Goal: Feedback & Contribution: Leave review/rating

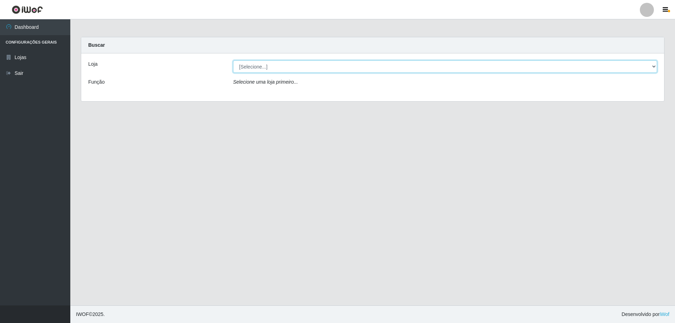
click at [649, 66] on select "[Selecione...] SuperShow Bis - [GEOGRAPHIC_DATA]" at bounding box center [445, 67] width 424 height 12
select select "59"
click at [233, 61] on select "[Selecione...] SuperShow Bis - [GEOGRAPHIC_DATA]" at bounding box center [445, 67] width 424 height 12
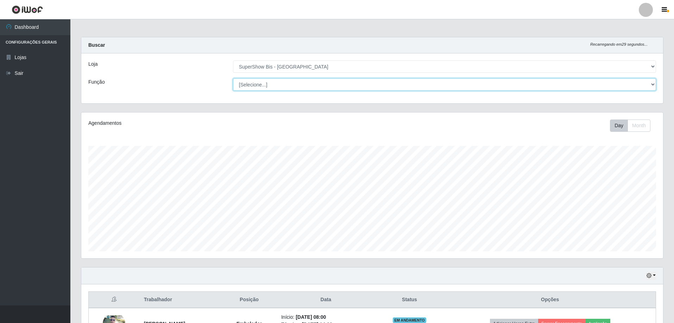
drag, startPoint x: 334, startPoint y: 93, endPoint x: 310, endPoint y: 88, distance: 24.8
click at [310, 88] on select "[Selecione...] ASG ASG + ASG ++ Auxiliar de Cozinha Embalador Embalador + Embal…" at bounding box center [444, 84] width 423 height 12
click at [166, 116] on div "Agendamentos Day Month" at bounding box center [371, 186] width 581 height 146
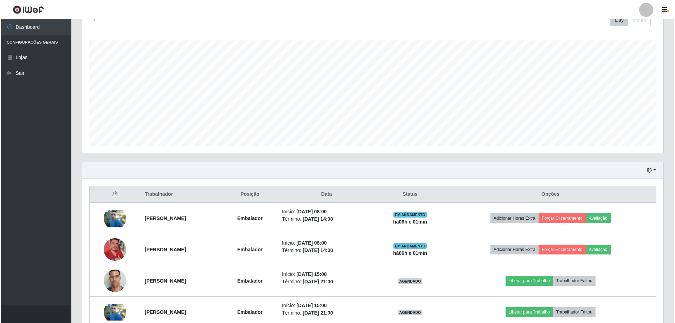
scroll to position [144, 0]
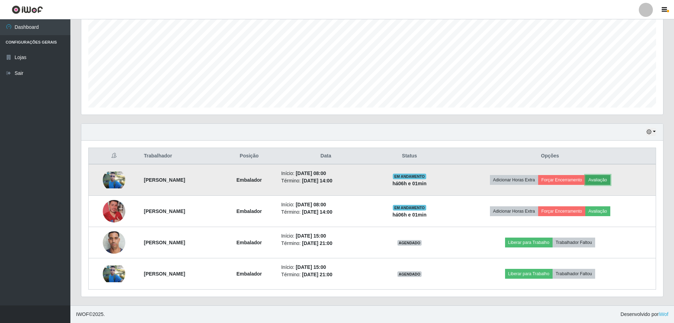
click at [610, 182] on button "Avaliação" at bounding box center [597, 180] width 25 height 10
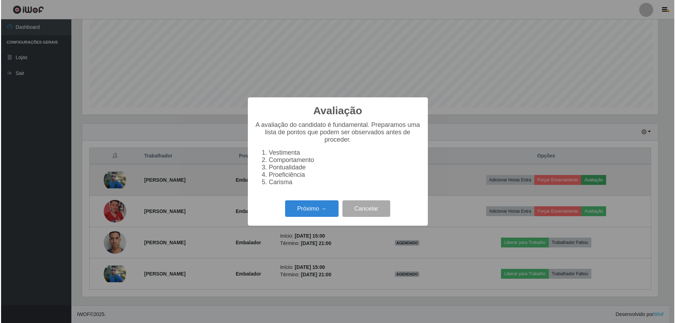
scroll to position [146, 578]
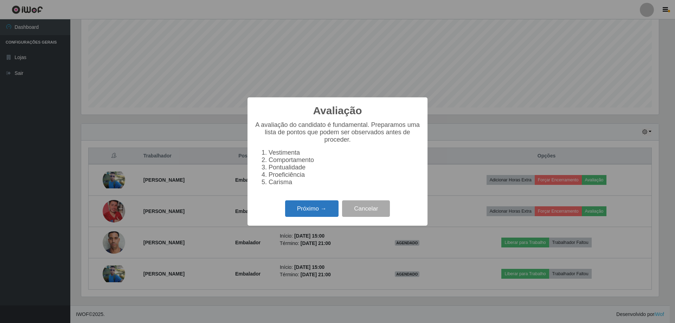
click at [312, 214] on button "Próximo →" at bounding box center [311, 209] width 53 height 17
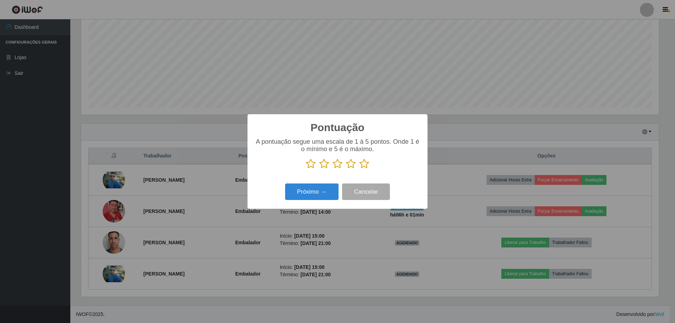
scroll to position [351613, 351181]
click at [364, 169] on icon at bounding box center [364, 164] width 10 height 11
click at [359, 169] on input "radio" at bounding box center [359, 169] width 0 height 0
click at [317, 191] on button "Próximo →" at bounding box center [311, 192] width 53 height 17
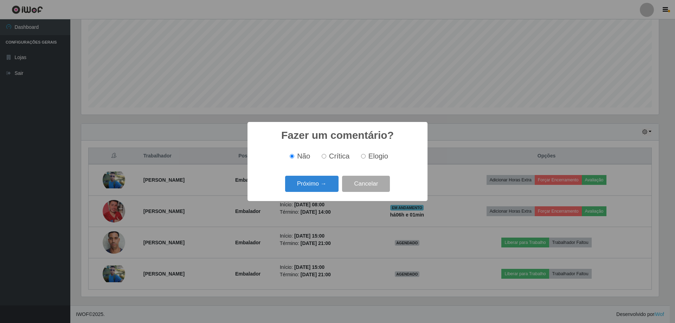
click at [362, 156] on input "Elogio" at bounding box center [363, 156] width 5 height 5
radio input "true"
click at [306, 187] on button "Próximo →" at bounding box center [311, 184] width 53 height 17
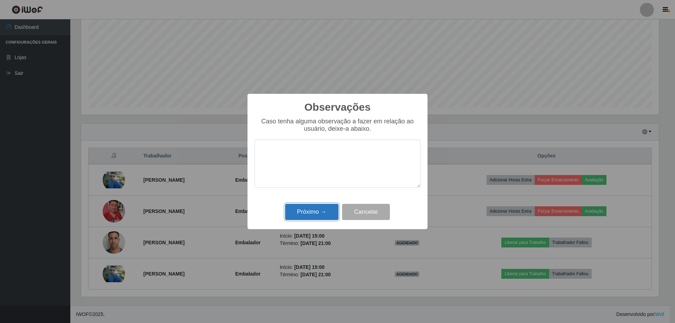
click at [316, 211] on button "Próximo →" at bounding box center [311, 212] width 53 height 17
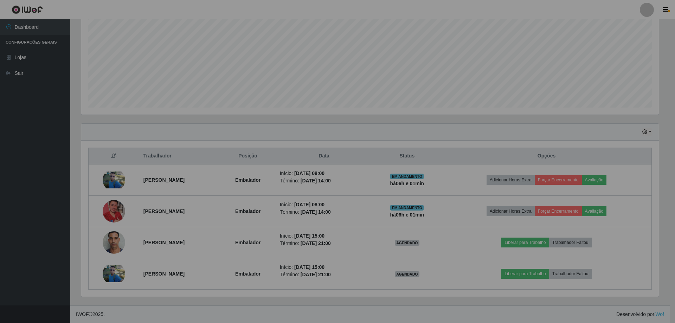
scroll to position [146, 581]
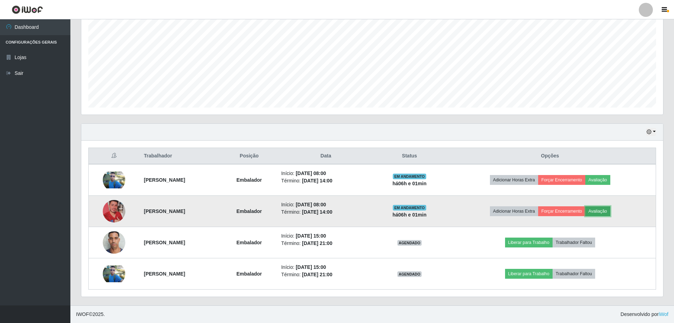
click at [607, 208] on button "Avaliação" at bounding box center [597, 211] width 25 height 10
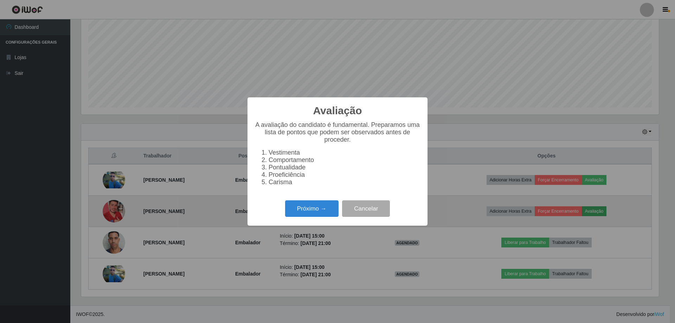
scroll to position [146, 578]
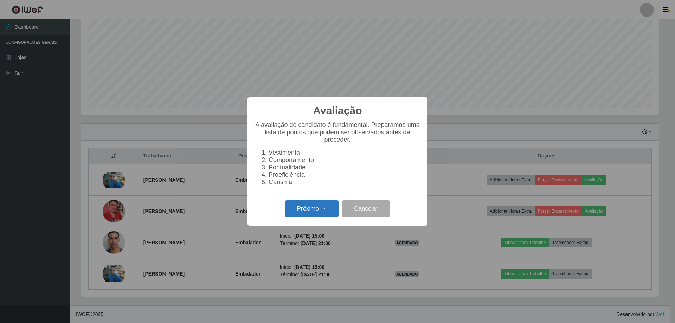
click at [303, 217] on button "Próximo →" at bounding box center [311, 209] width 53 height 17
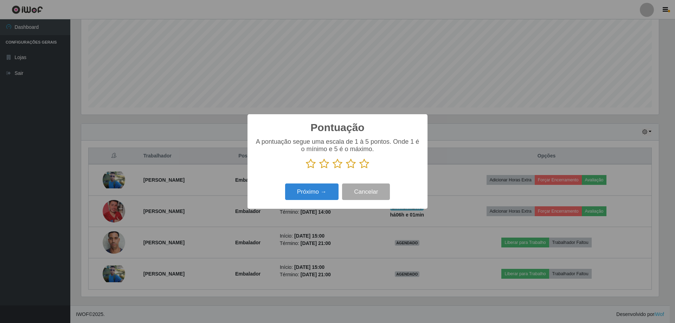
scroll to position [351613, 351181]
click at [362, 164] on icon at bounding box center [364, 164] width 10 height 11
click at [359, 169] on input "radio" at bounding box center [359, 169] width 0 height 0
click at [312, 194] on button "Próximo →" at bounding box center [311, 192] width 53 height 17
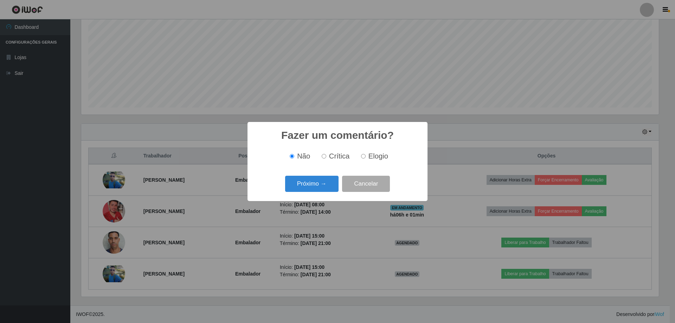
click at [364, 159] on input "Elogio" at bounding box center [363, 156] width 5 height 5
radio input "true"
click at [321, 183] on button "Próximo →" at bounding box center [311, 184] width 53 height 17
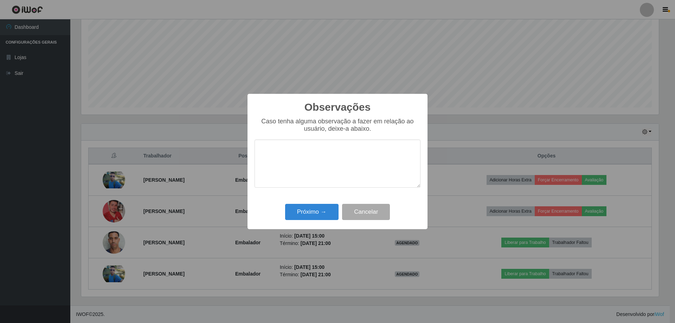
click at [277, 159] on textarea at bounding box center [338, 164] width 166 height 48
type textarea "BOM"
click at [315, 215] on button "Próximo →" at bounding box center [311, 212] width 53 height 17
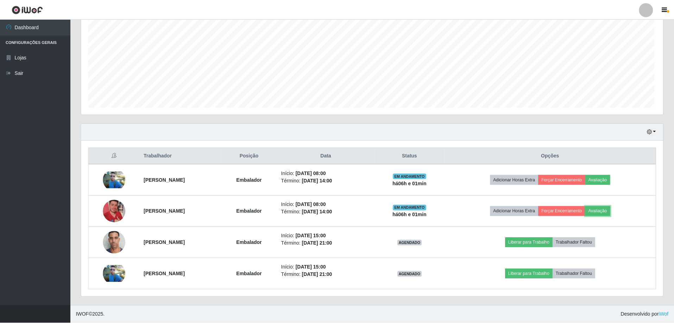
scroll to position [146, 581]
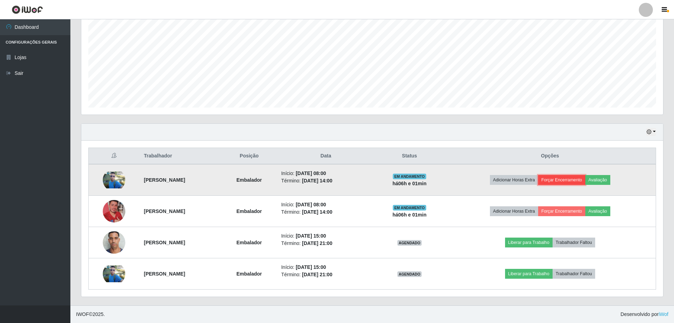
click at [577, 181] on button "Forçar Encerramento" at bounding box center [561, 180] width 47 height 10
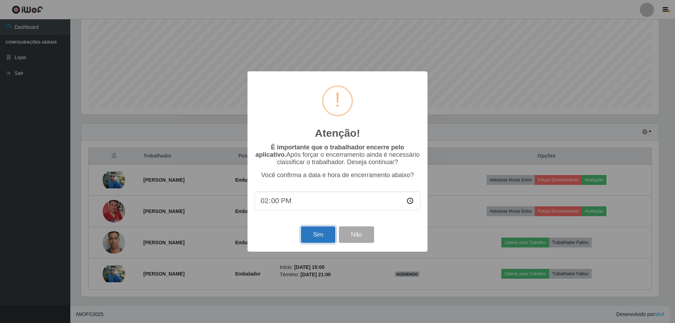
click at [311, 238] on button "Sim" at bounding box center [318, 235] width 34 height 17
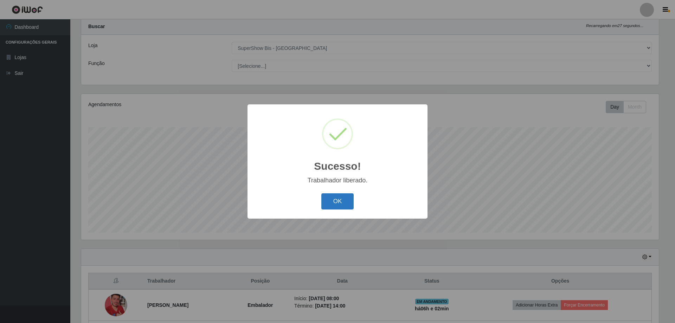
click at [341, 199] on button "OK" at bounding box center [338, 201] width 33 height 17
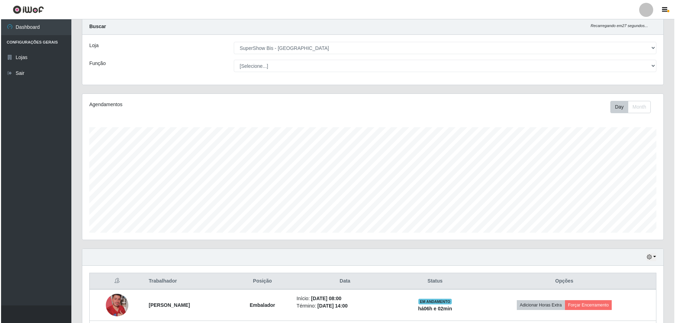
scroll to position [89, 0]
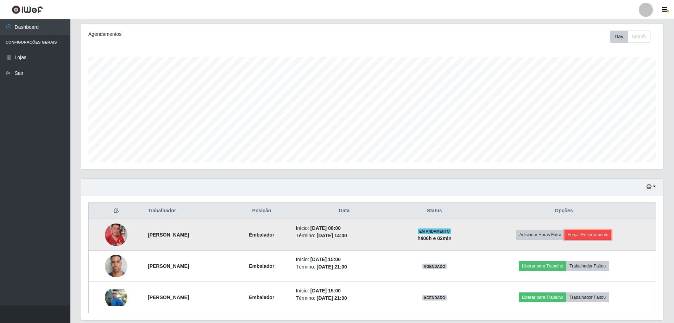
click at [603, 231] on button "Forçar Encerramento" at bounding box center [587, 235] width 47 height 10
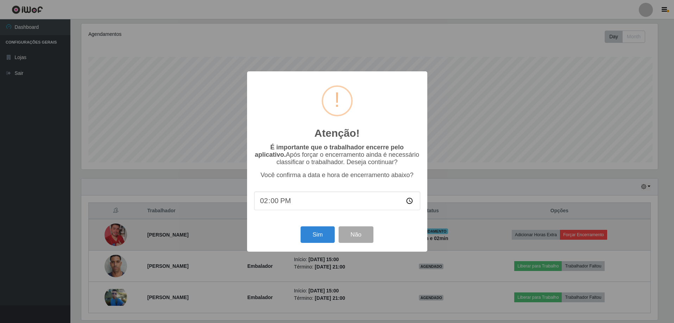
scroll to position [146, 578]
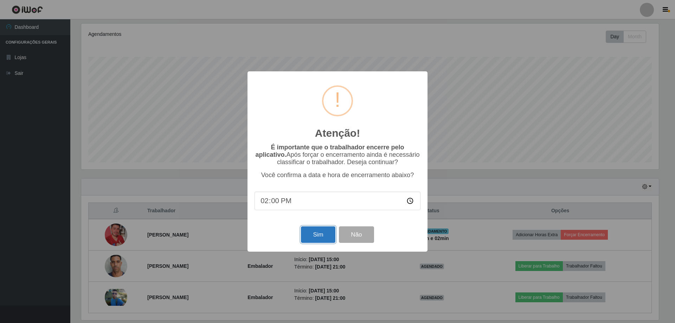
click at [319, 236] on button "Sim" at bounding box center [318, 235] width 34 height 17
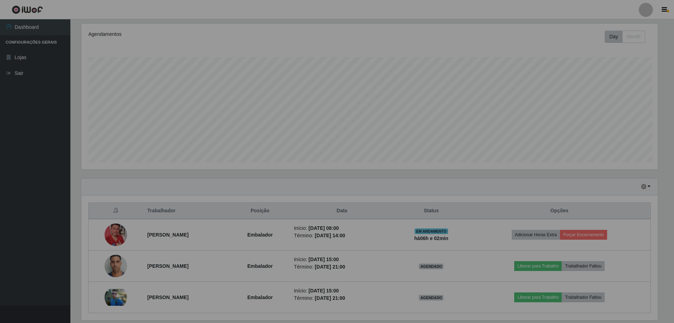
scroll to position [0, 0]
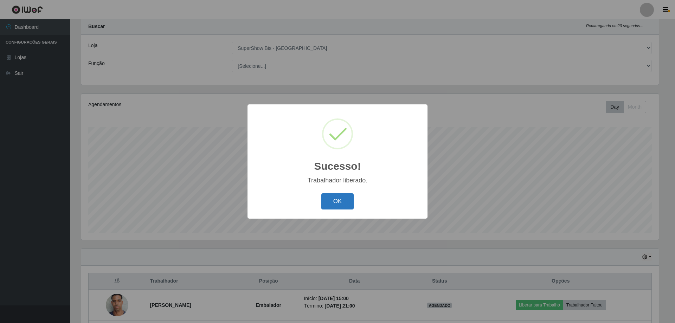
click at [339, 199] on button "OK" at bounding box center [338, 201] width 33 height 17
